Goal: Task Accomplishment & Management: Manage account settings

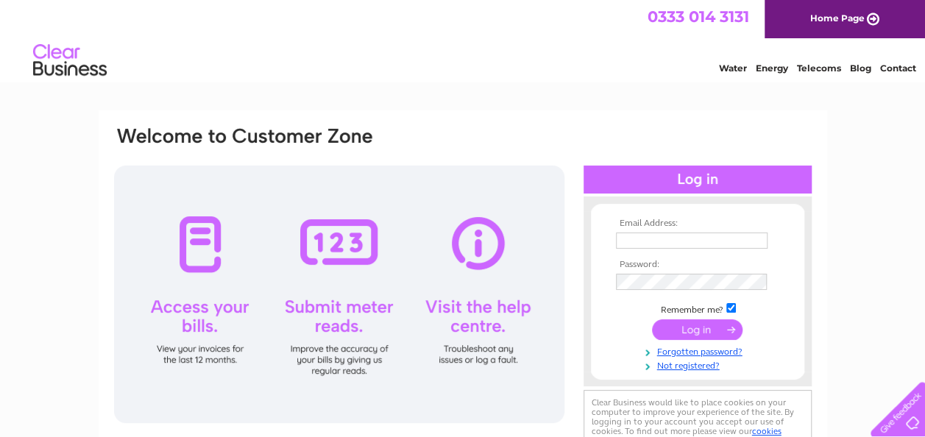
type input "[EMAIL_ADDRESS][DOMAIN_NAME]"
click at [694, 329] on input "submit" at bounding box center [697, 329] width 91 height 21
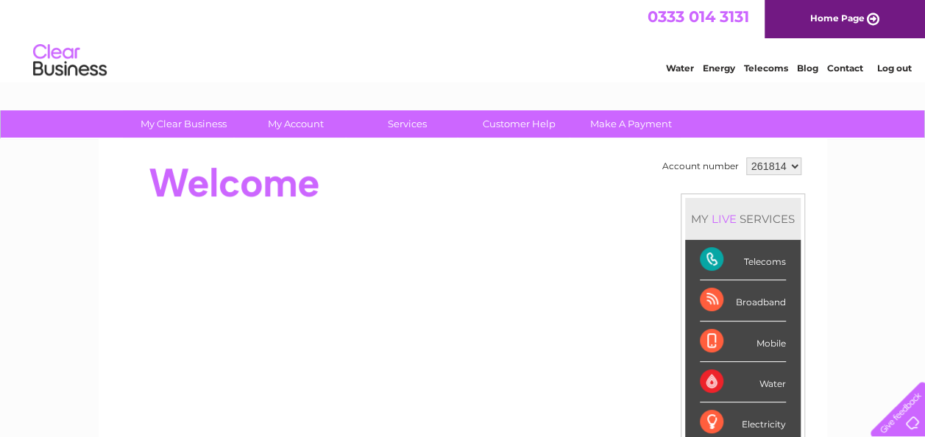
click at [762, 65] on link "Telecoms" at bounding box center [766, 68] width 44 height 11
click at [708, 258] on div "Telecoms" at bounding box center [743, 260] width 86 height 40
click at [795, 165] on select "261814" at bounding box center [773, 166] width 55 height 18
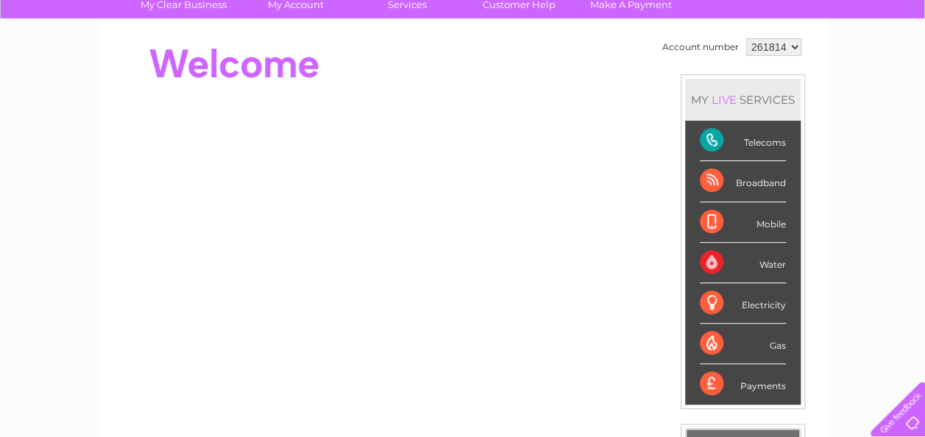
scroll to position [294, 0]
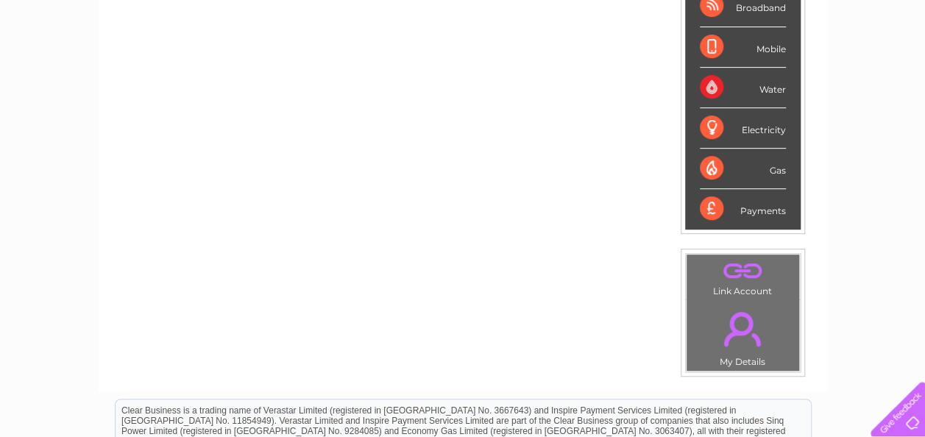
click at [735, 320] on link "." at bounding box center [742, 329] width 105 height 52
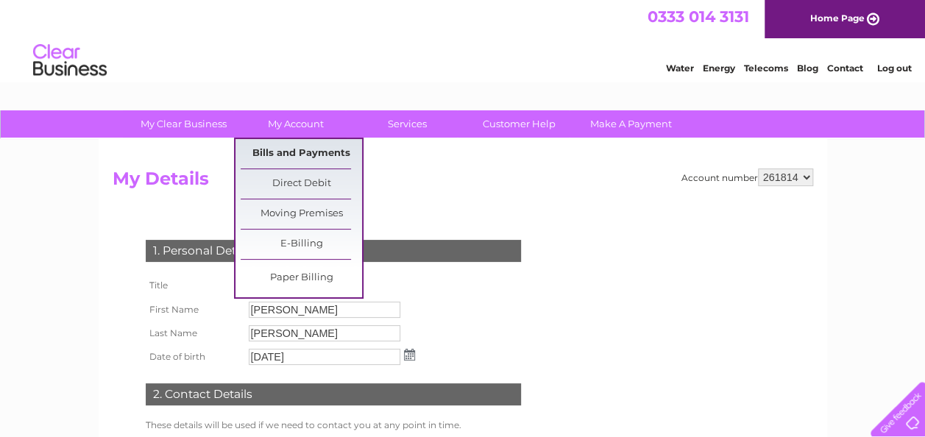
click at [288, 153] on link "Bills and Payments" at bounding box center [301, 153] width 121 height 29
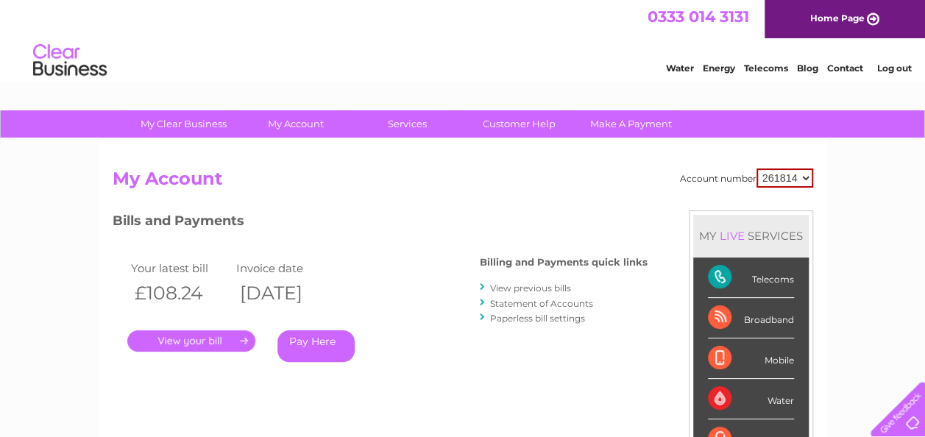
click at [202, 339] on link "." at bounding box center [191, 340] width 128 height 21
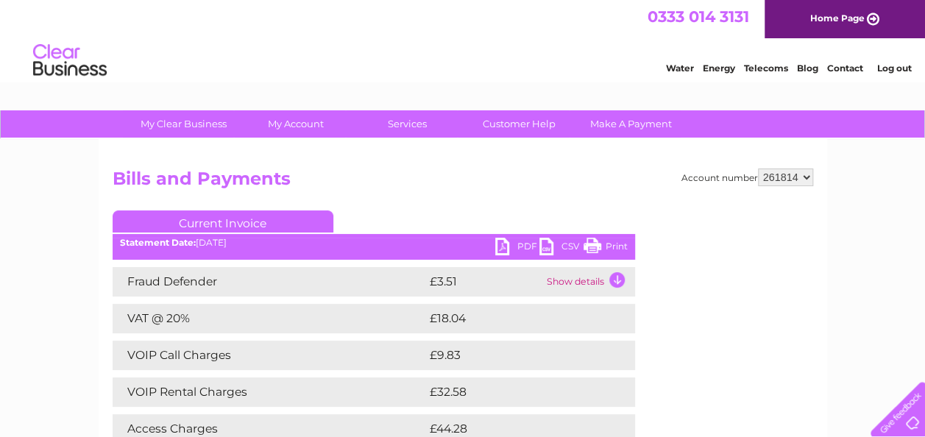
click at [609, 247] on link "Print" at bounding box center [606, 248] width 44 height 21
